Goal: Check status: Check status

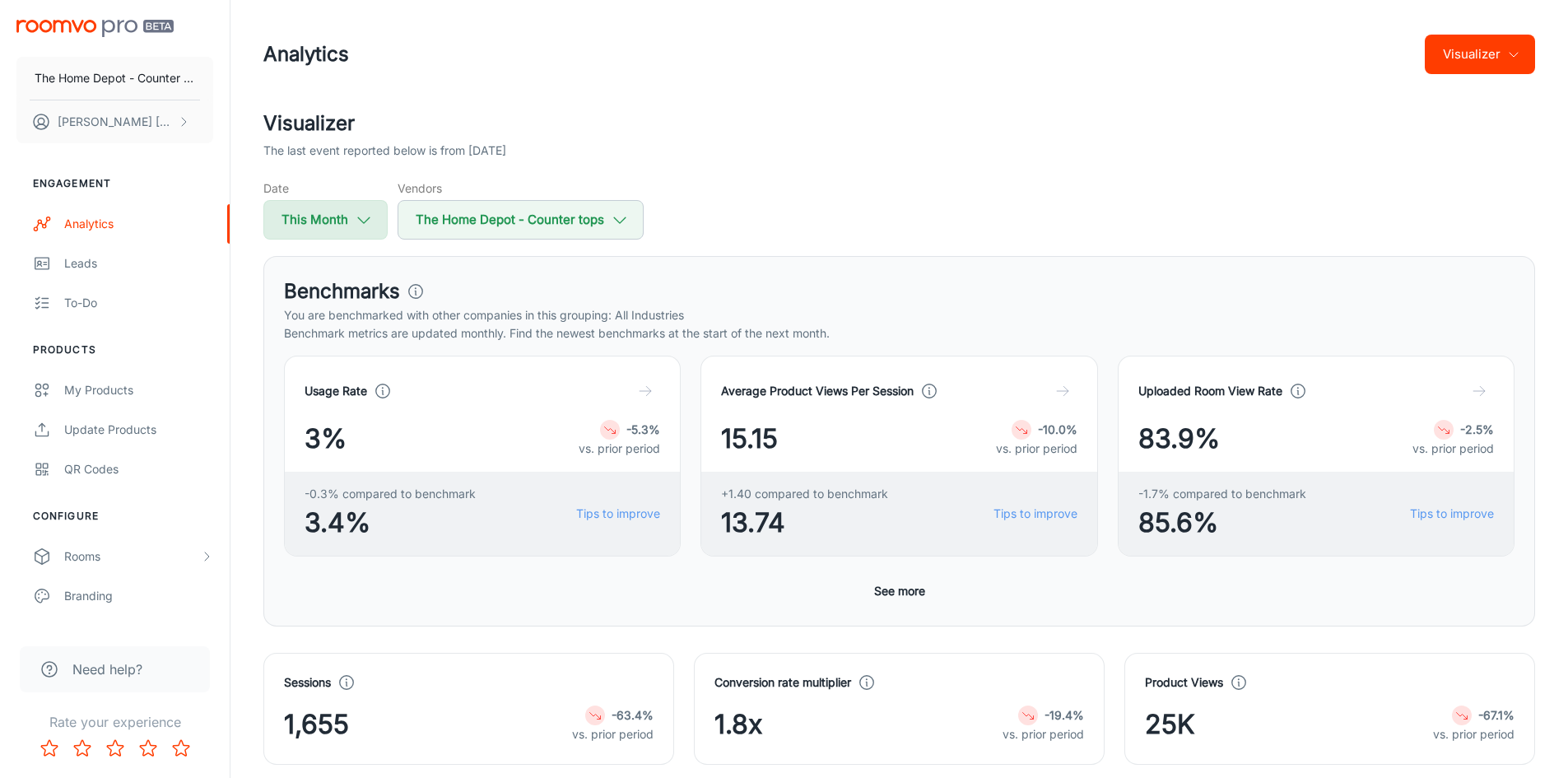
click at [354, 215] on icon "button" at bounding box center [364, 220] width 18 height 18
select select "9"
select select "2025"
select select "9"
select select "2025"
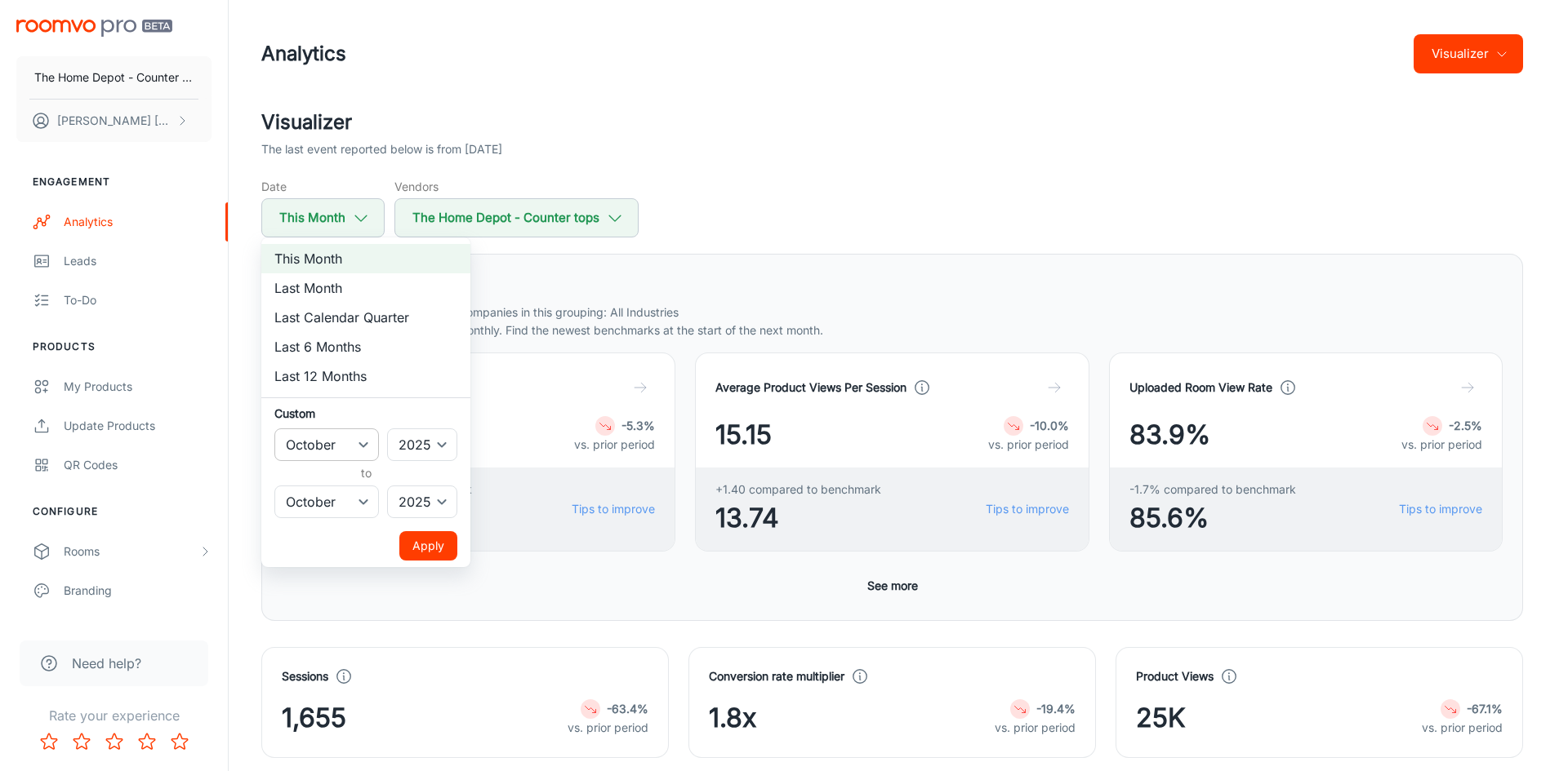
click at [350, 444] on select "January February March April May June July August September October November De…" at bounding box center [327, 445] width 105 height 32
select select "0"
click at [274, 429] on select "January February March April May June July August September October November De…" at bounding box center [327, 445] width 105 height 32
click at [316, 507] on select "January February March April May June July August September October November De…" at bounding box center [327, 502] width 105 height 32
select select "6"
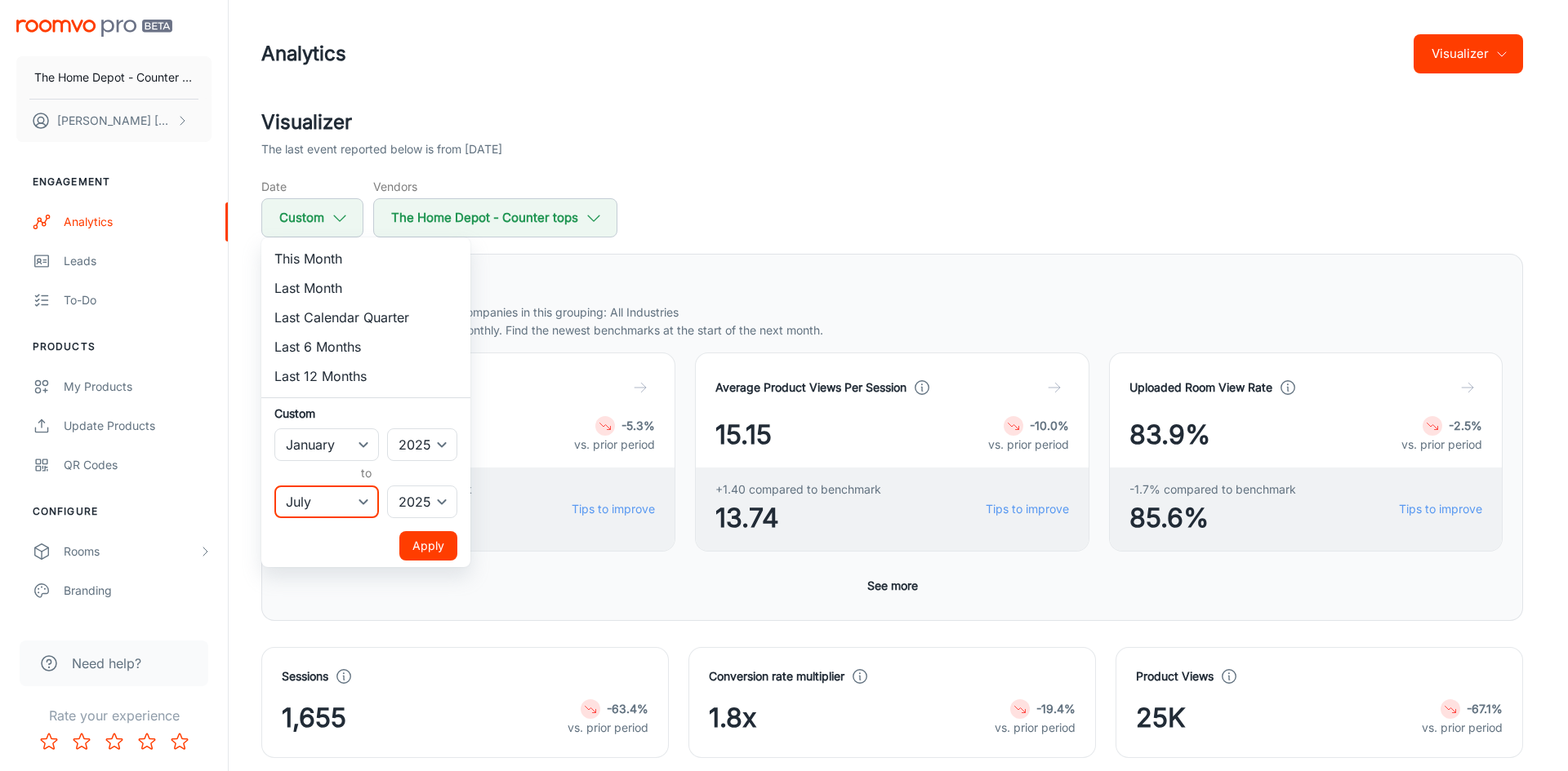
click at [274, 486] on select "January February March April May June July August September October November De…" at bounding box center [327, 502] width 105 height 32
click at [427, 541] on button "Apply" at bounding box center [428, 546] width 58 height 30
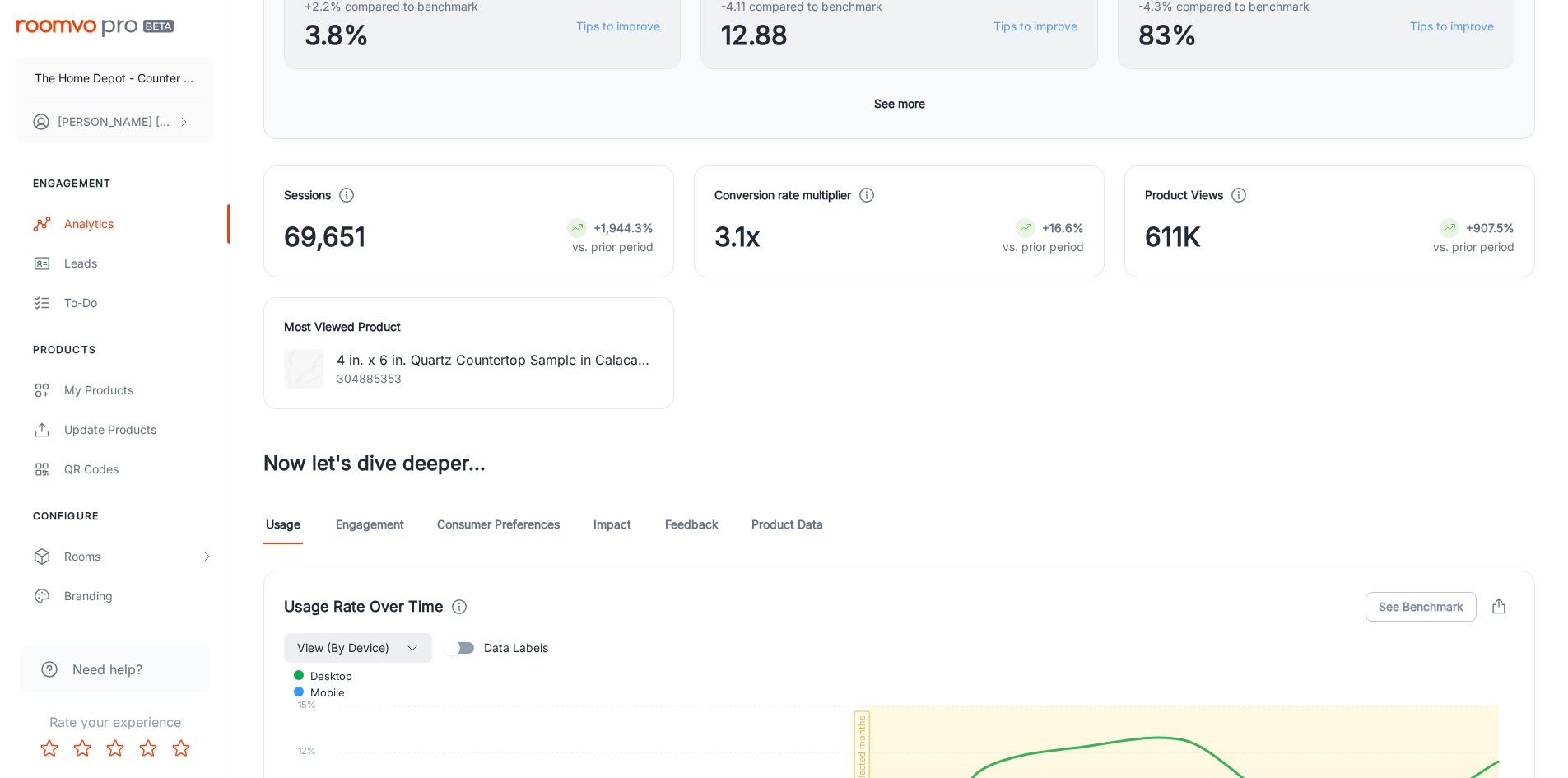
scroll to position [494, 0]
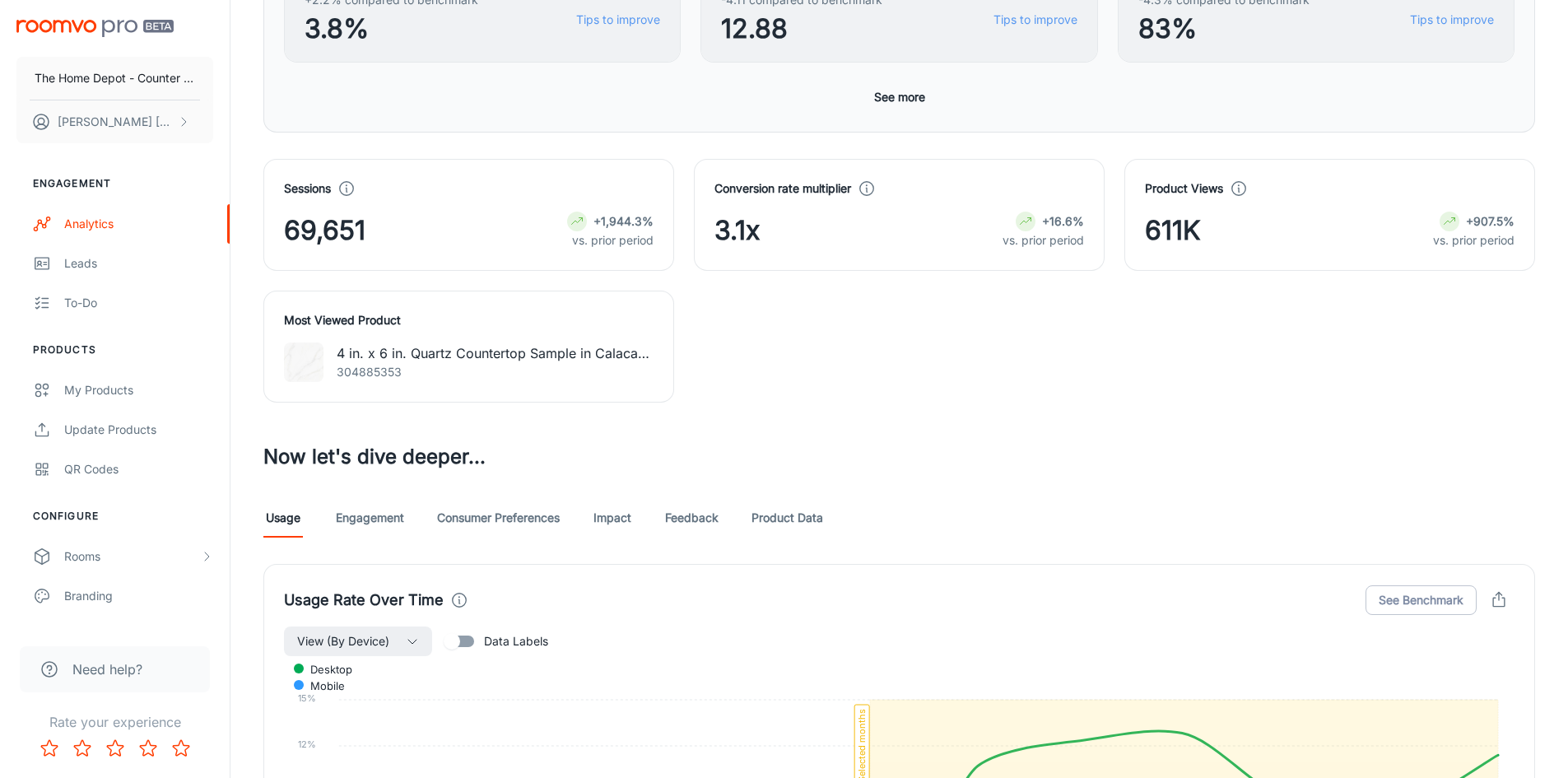
click at [813, 508] on link "Product Data" at bounding box center [787, 518] width 71 height 40
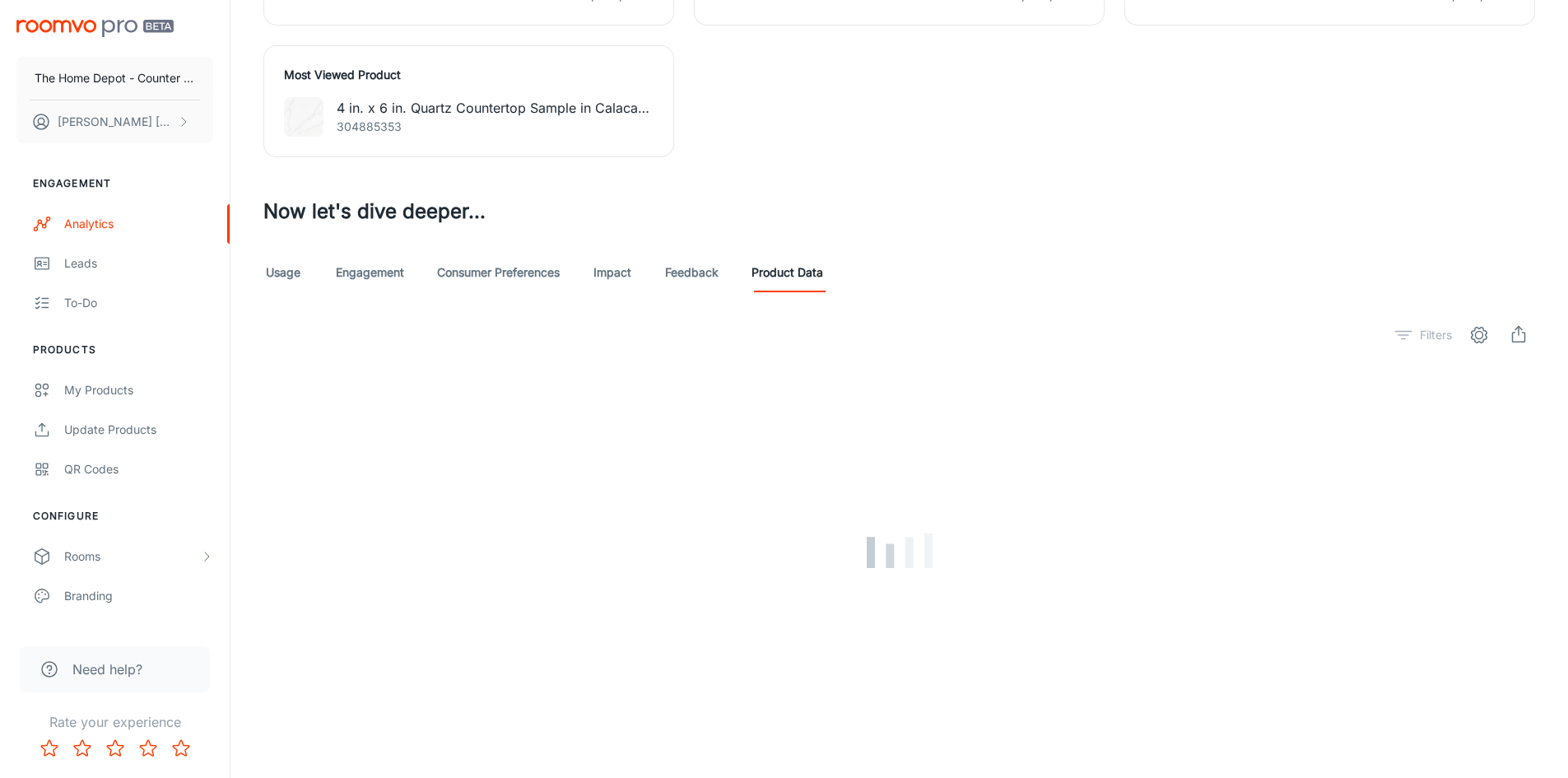
scroll to position [741, 0]
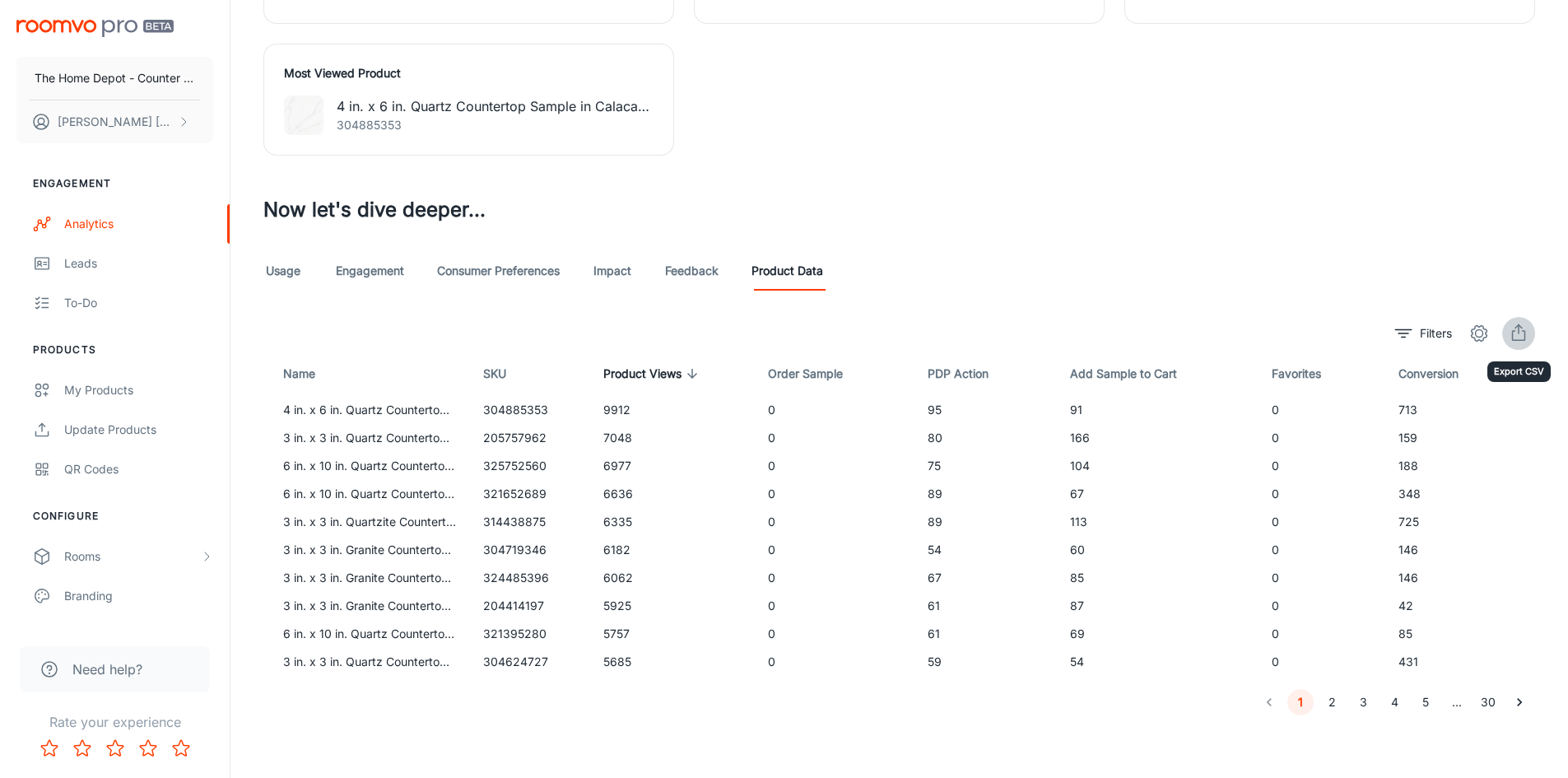
click at [1519, 332] on icon "export" at bounding box center [1518, 334] width 20 height 20
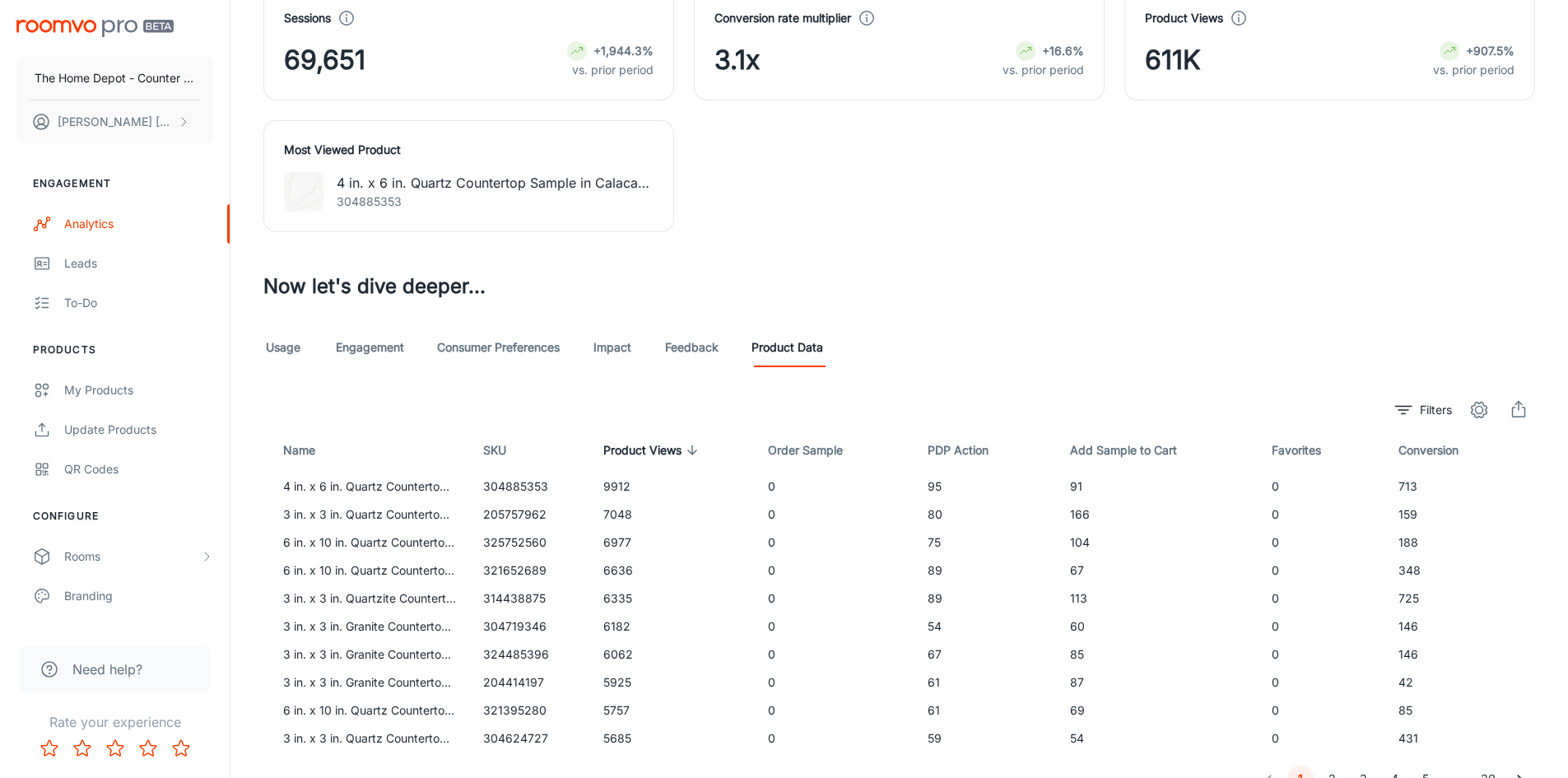
scroll to position [745, 0]
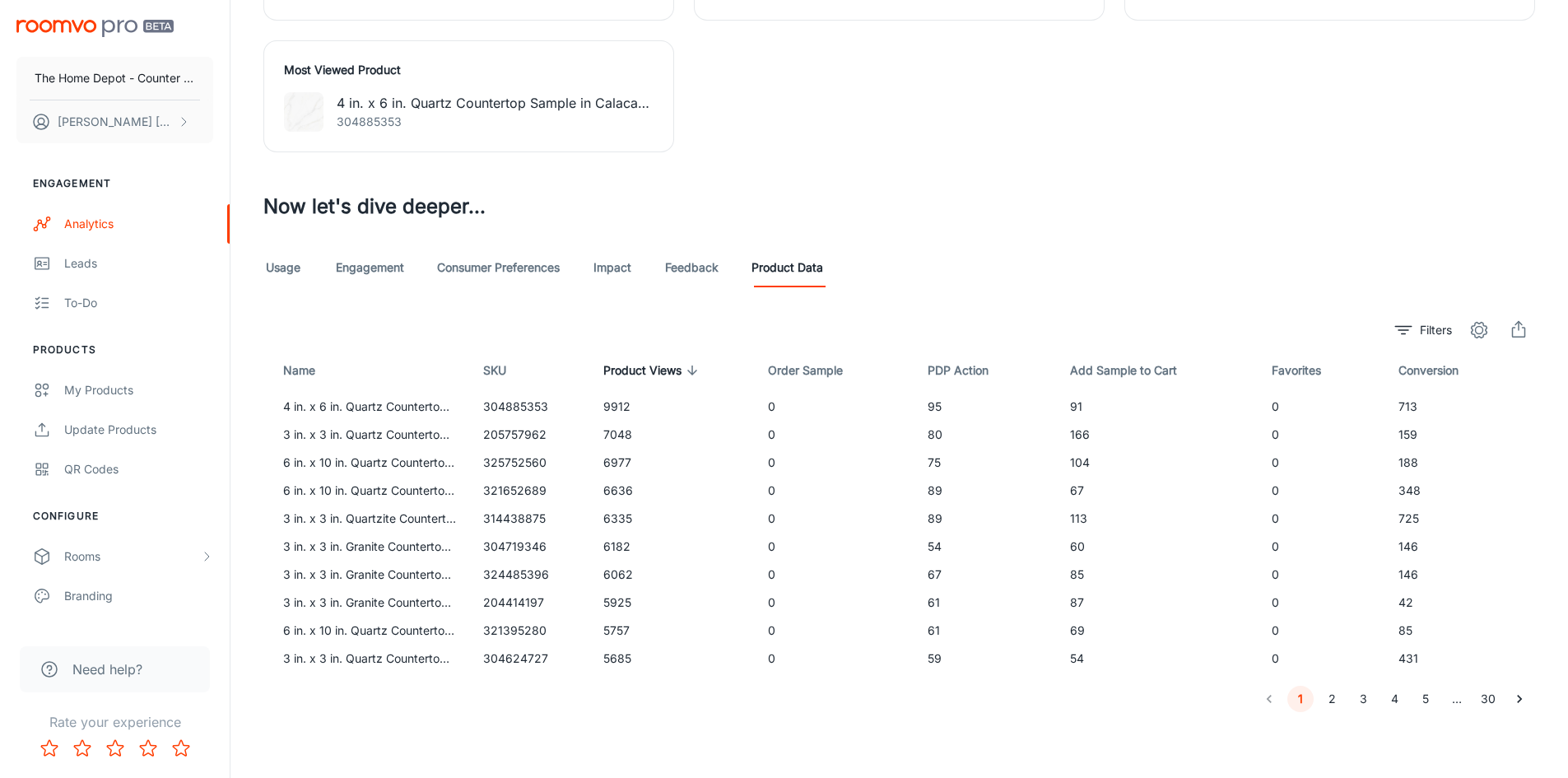
click at [1484, 705] on button "30" at bounding box center [1488, 698] width 26 height 26
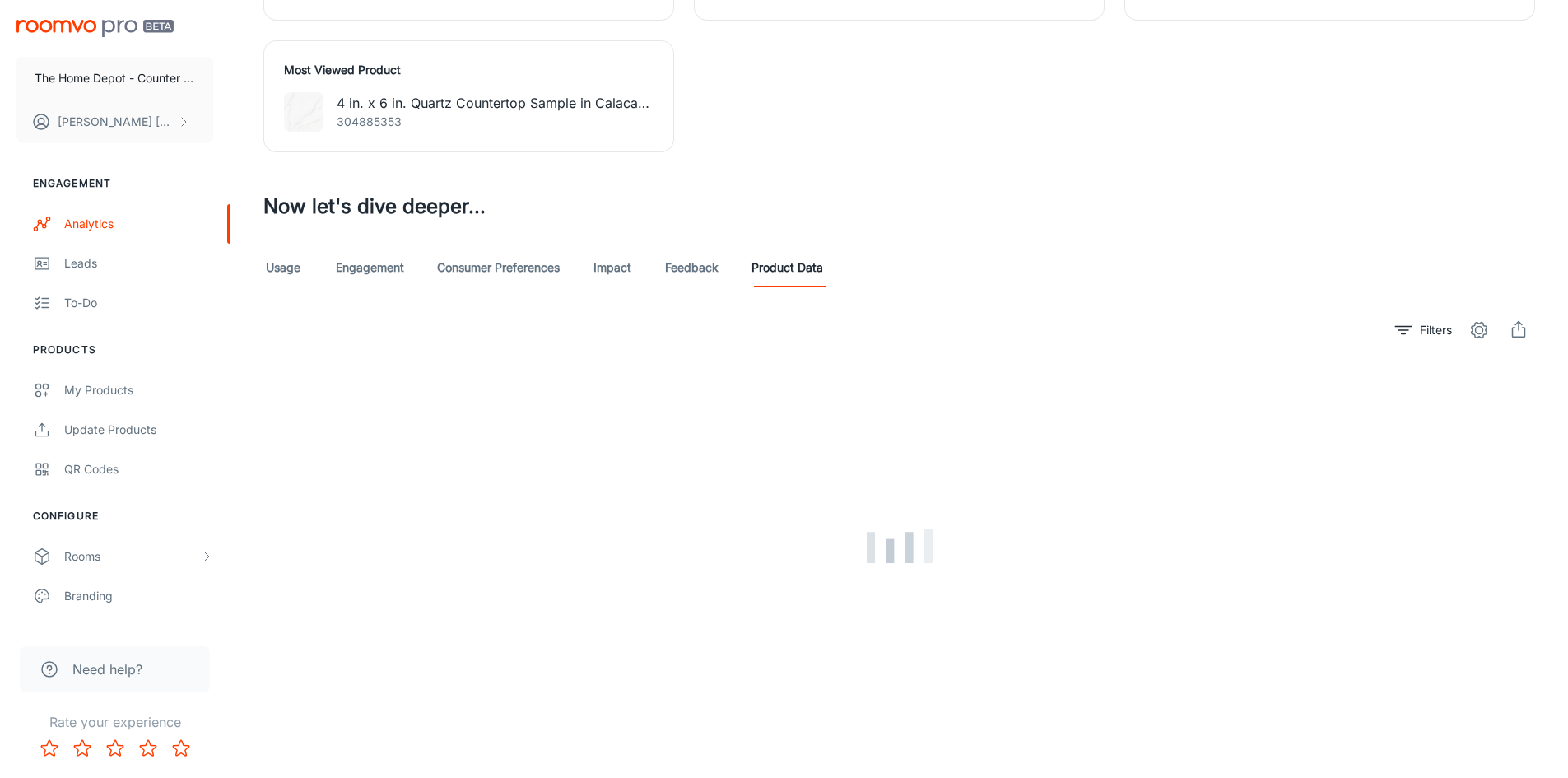
scroll to position [548, 0]
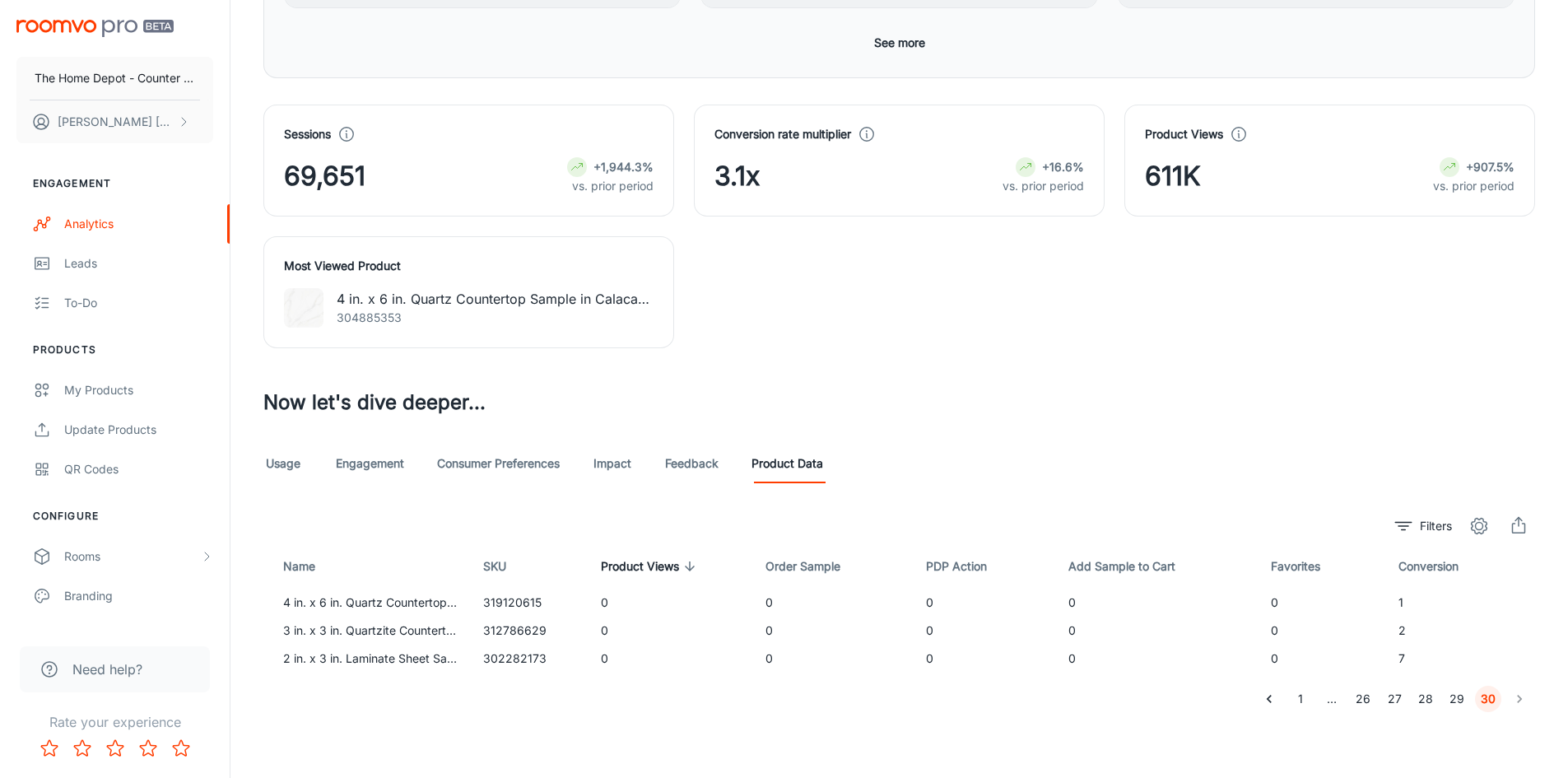
click at [391, 463] on link "Engagement" at bounding box center [370, 464] width 69 height 40
